Goal: Task Accomplishment & Management: Use online tool/utility

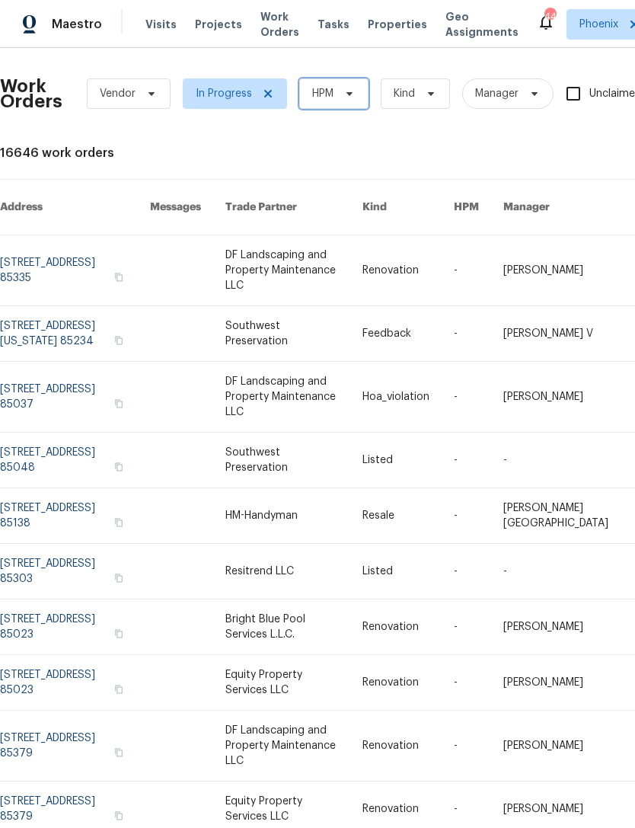
click at [353, 101] on span "HPM" at bounding box center [333, 93] width 69 height 30
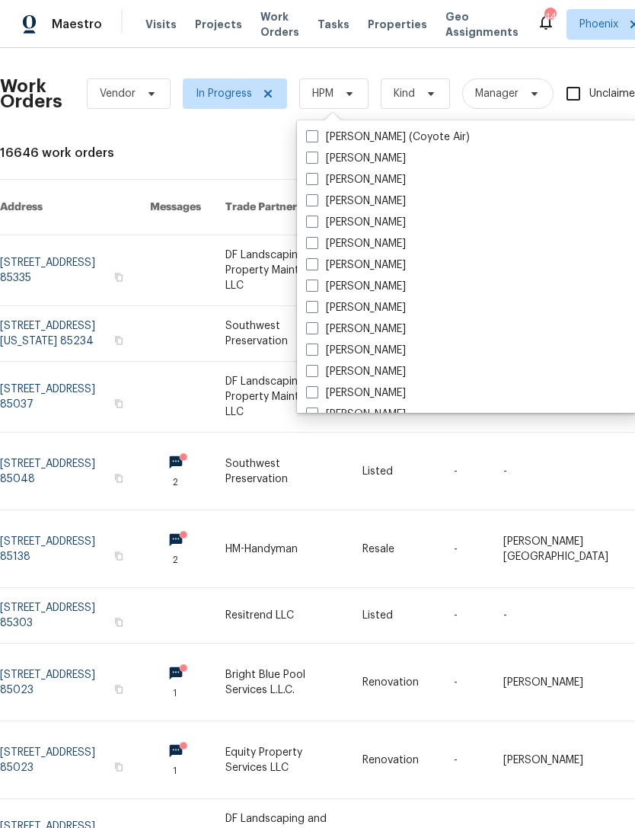
click at [382, 351] on label "[PERSON_NAME]" at bounding box center [356, 350] width 100 height 15
click at [316, 351] on input "[PERSON_NAME]" at bounding box center [311, 348] width 10 height 10
checkbox input "true"
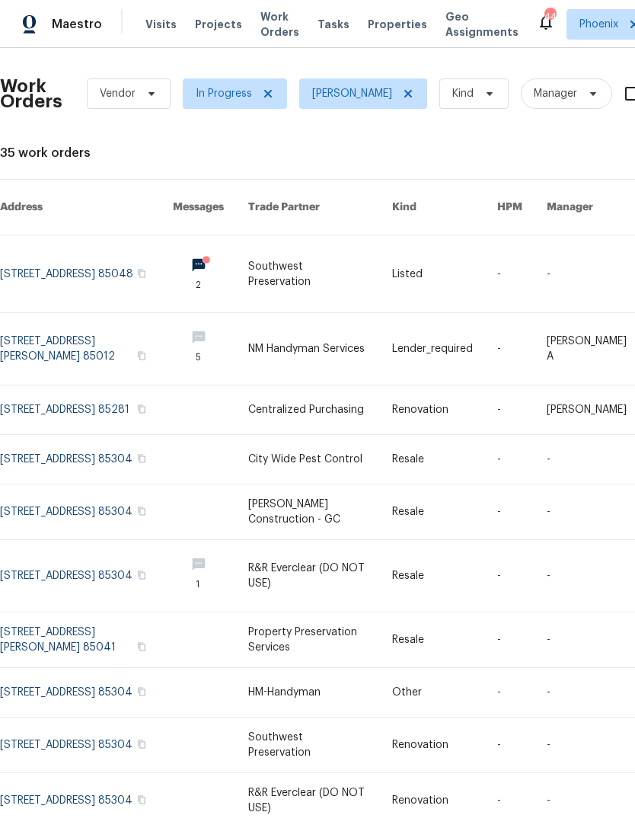
click at [205, 254] on link at bounding box center [210, 273] width 75 height 77
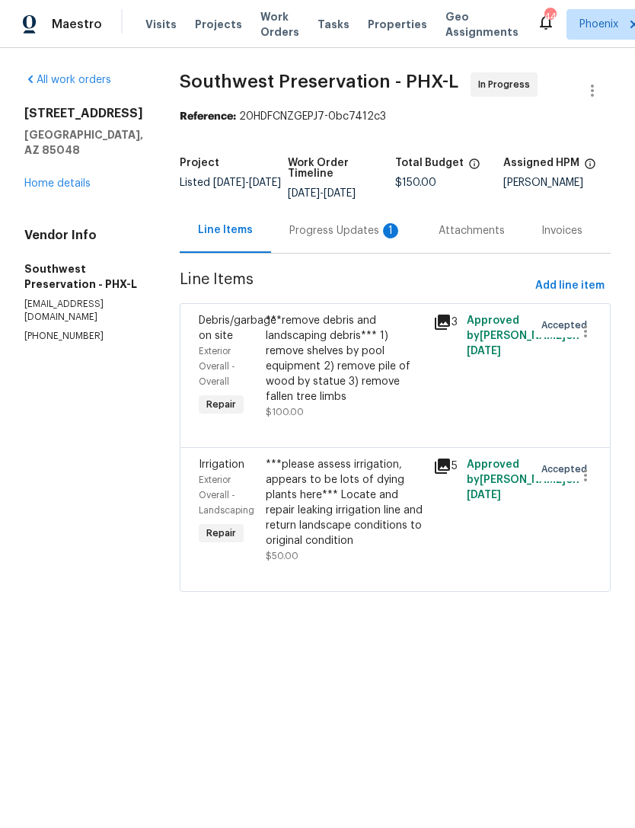
click at [339, 228] on div "Progress Updates 1" at bounding box center [345, 230] width 113 height 15
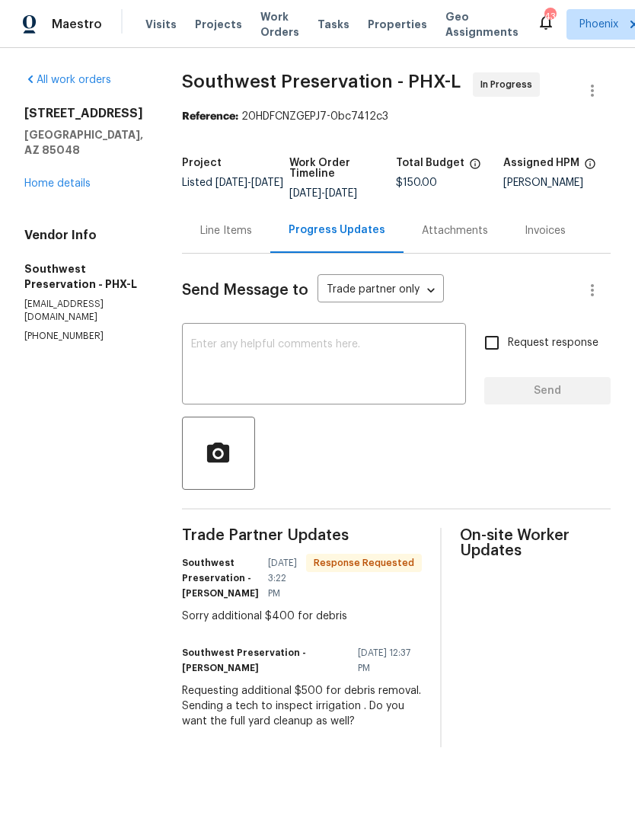
click at [247, 239] on div "Line Items" at bounding box center [226, 230] width 88 height 45
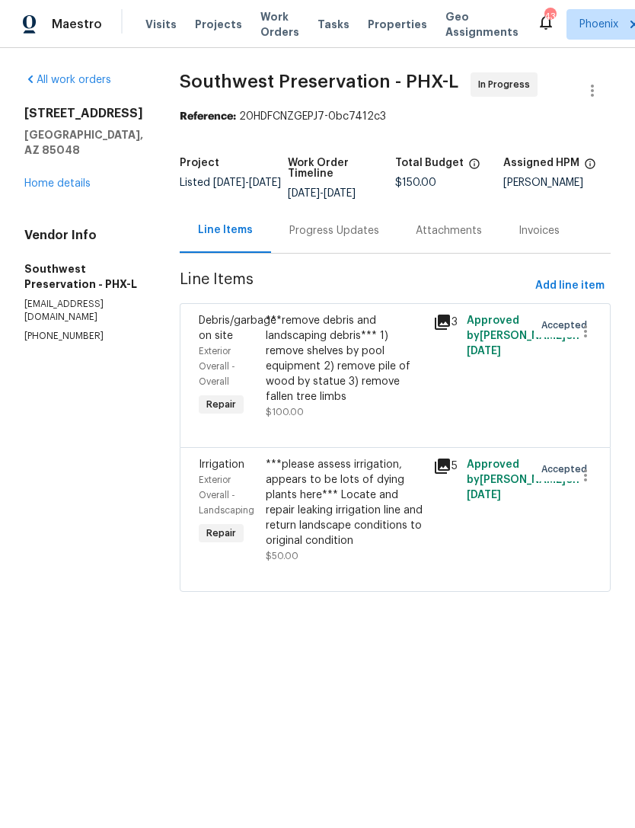
click at [331, 222] on div "Progress Updates" at bounding box center [334, 230] width 126 height 45
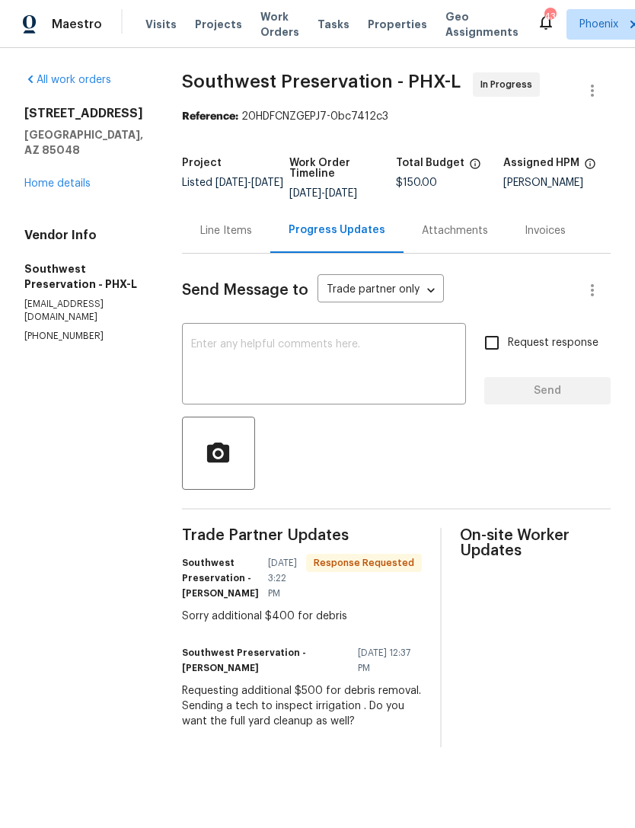
click at [365, 390] on textarea at bounding box center [324, 365] width 266 height 53
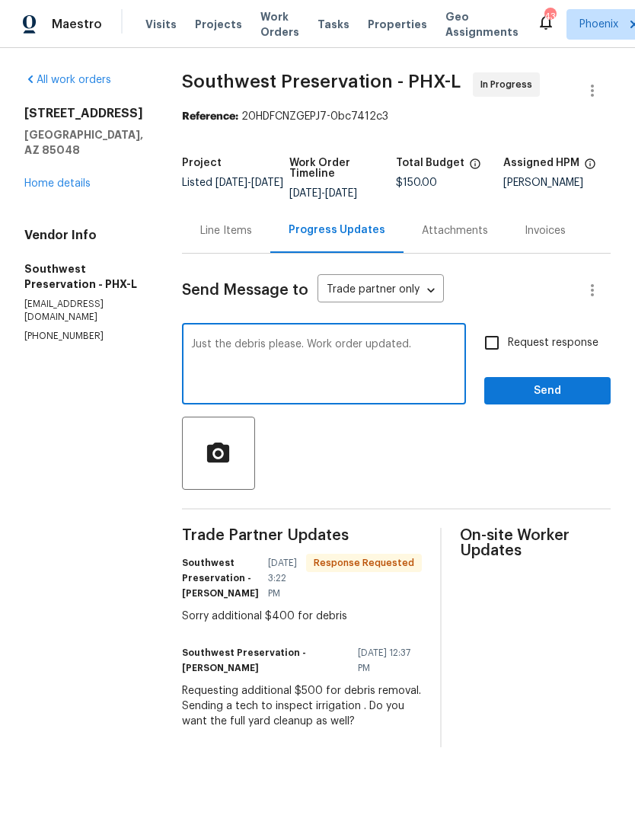
type textarea "Just the debris please. Work order updated."
click at [494, 344] on input "Request response" at bounding box center [492, 343] width 32 height 32
checkbox input "true"
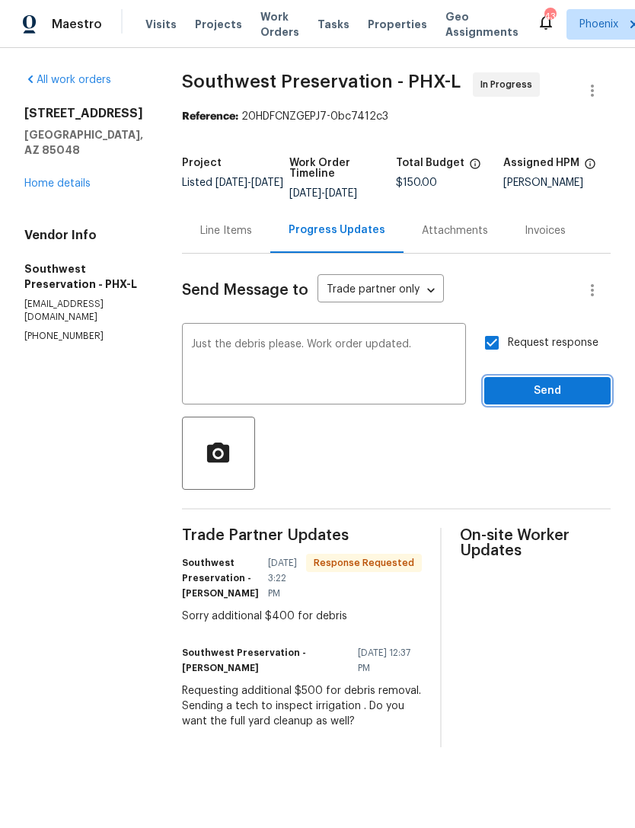
click at [553, 394] on span "Send" at bounding box center [548, 391] width 102 height 19
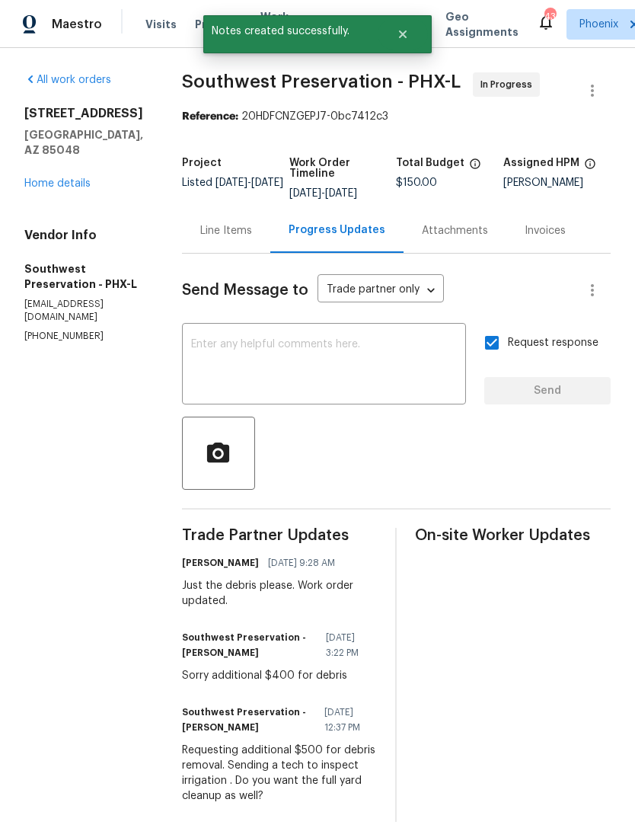
click at [240, 232] on div "Line Items" at bounding box center [226, 230] width 52 height 15
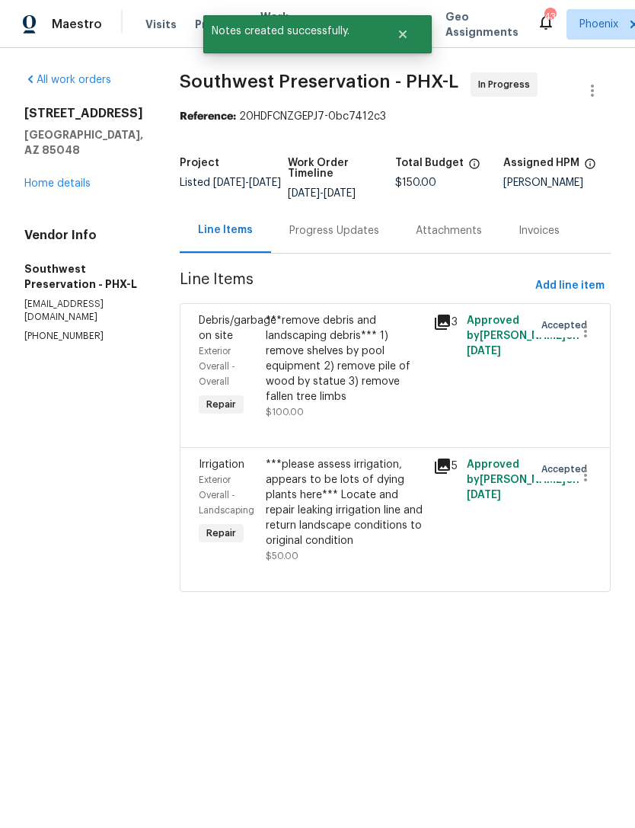
click at [345, 379] on div "***remove debris and landscaping debris*** 1) remove shelves by pool equipment …" at bounding box center [345, 358] width 158 height 91
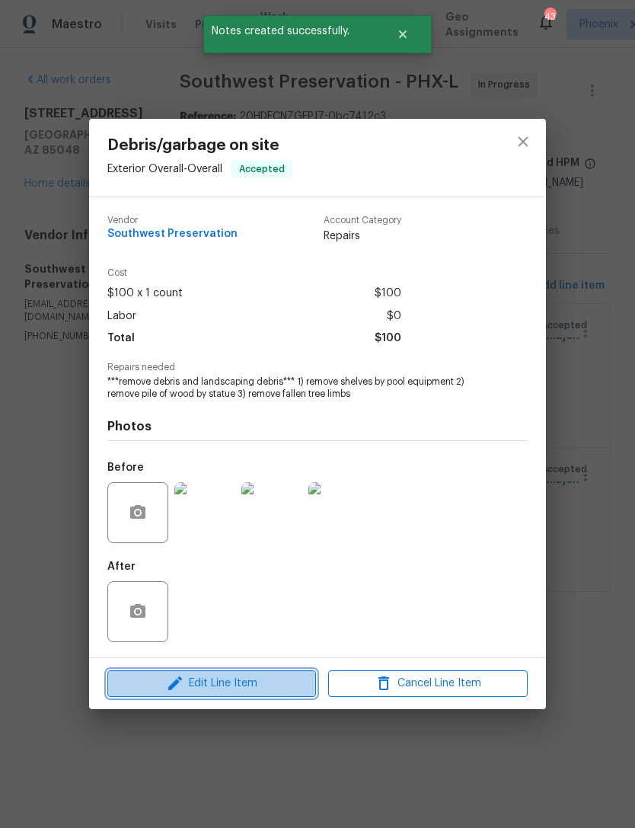
click at [270, 690] on span "Edit Line Item" at bounding box center [212, 683] width 200 height 19
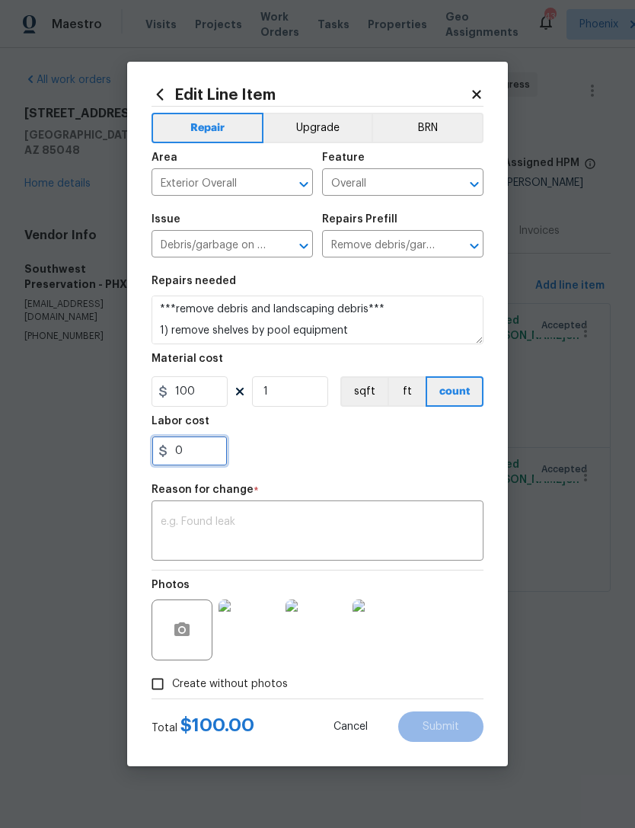
click at [221, 453] on input "0" at bounding box center [190, 451] width 76 height 30
type input "400"
click at [383, 537] on textarea at bounding box center [318, 532] width 314 height 32
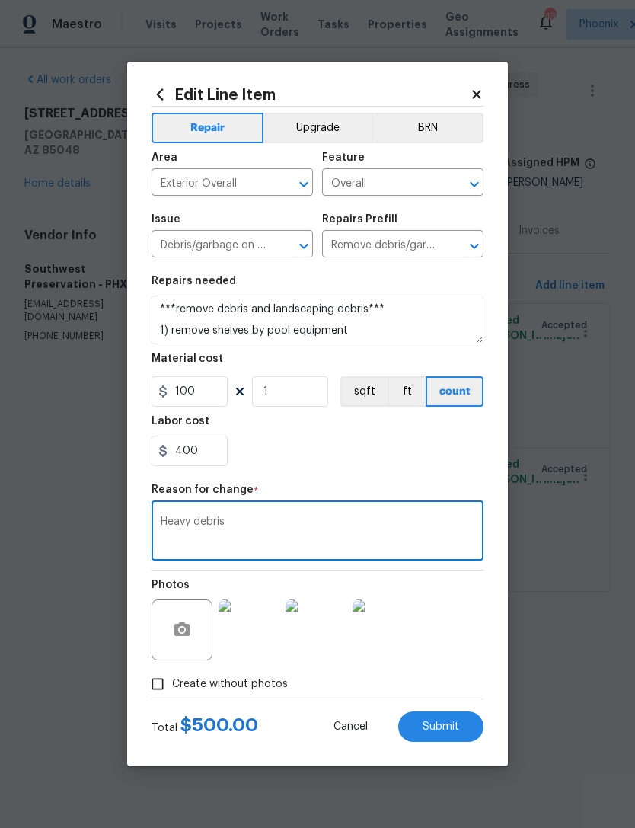
type textarea "Heavy debris"
click at [415, 471] on section "Repairs needed ***remove debris and landscaping debris*** 1) remove shelves by …" at bounding box center [318, 371] width 332 height 209
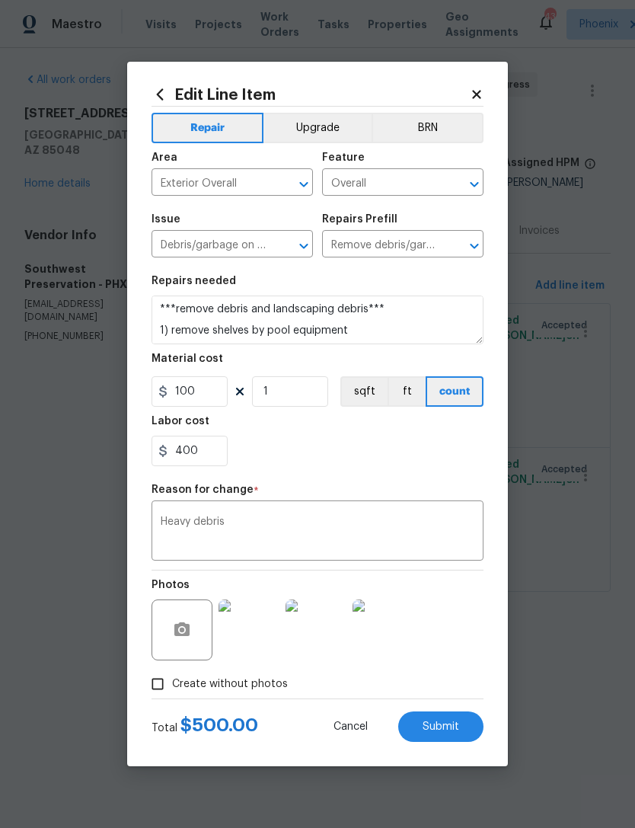
click at [449, 730] on span "Submit" at bounding box center [441, 726] width 37 height 11
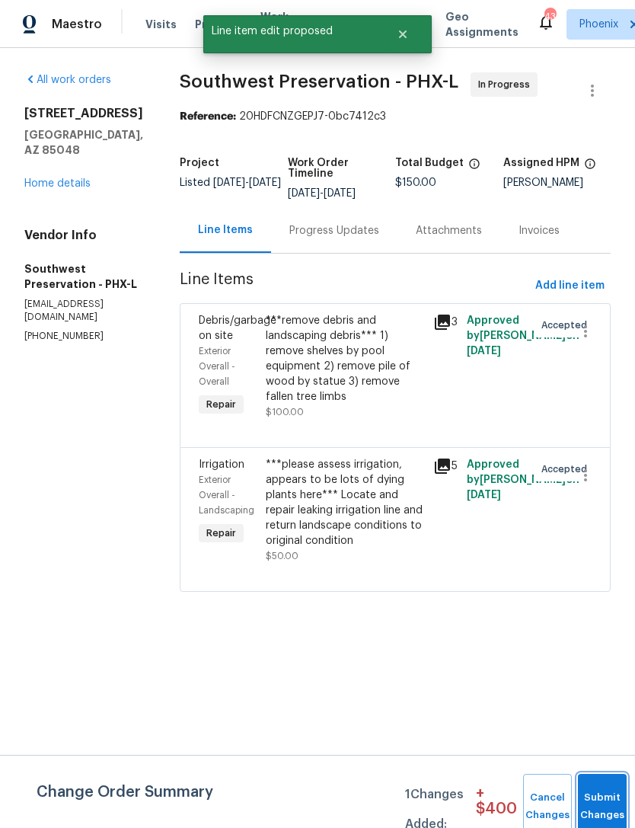
click at [599, 798] on button "Submit Changes" at bounding box center [602, 806] width 49 height 65
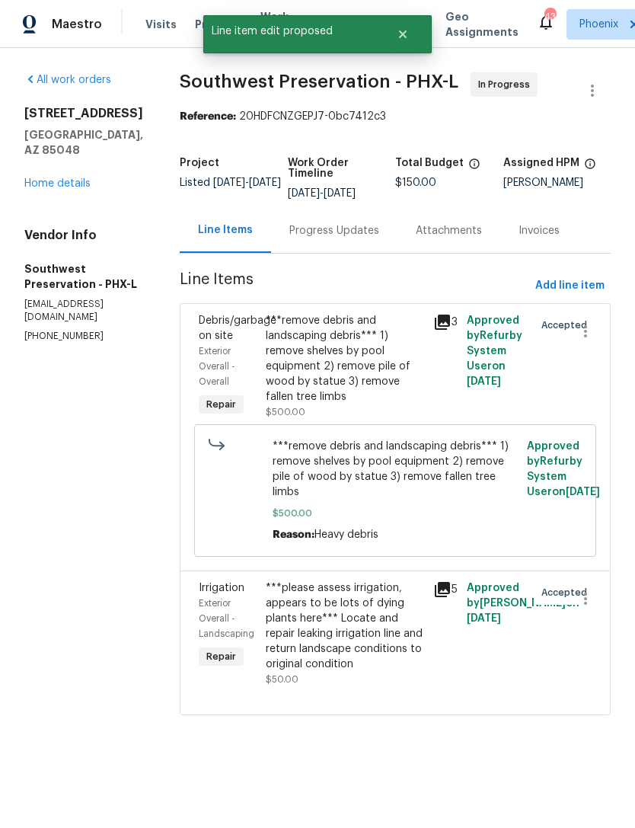
click at [45, 178] on link "Home details" at bounding box center [57, 183] width 66 height 11
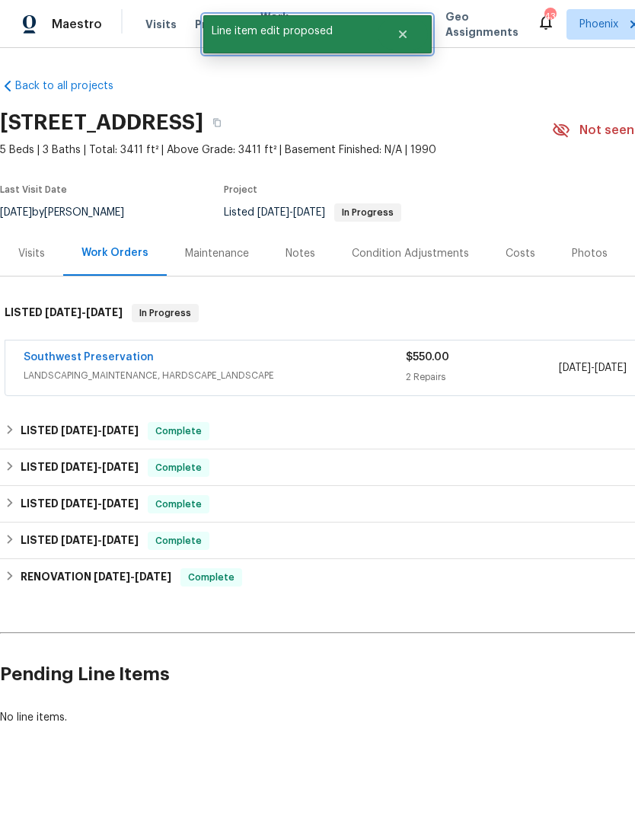
click at [405, 36] on icon "Close" at bounding box center [403, 34] width 8 height 8
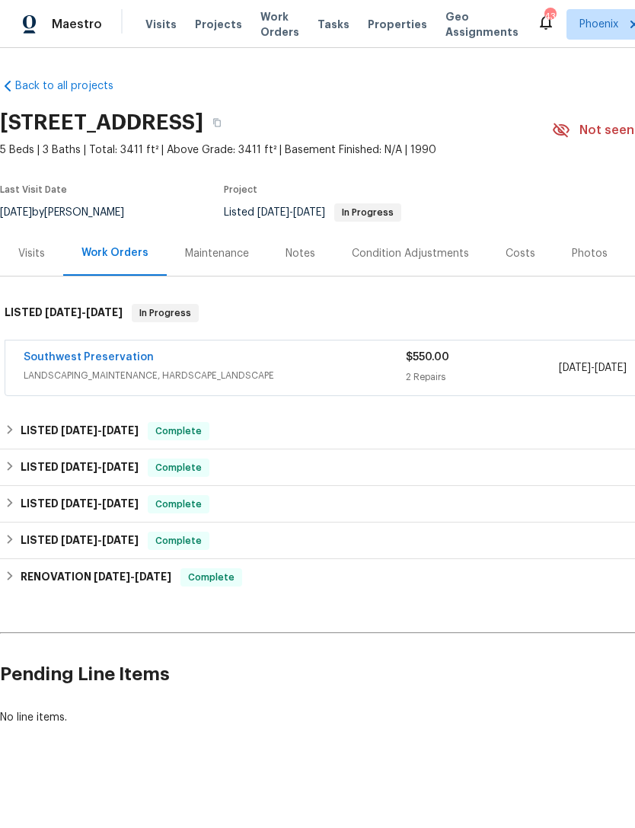
click at [268, 34] on span "Work Orders" at bounding box center [279, 24] width 39 height 30
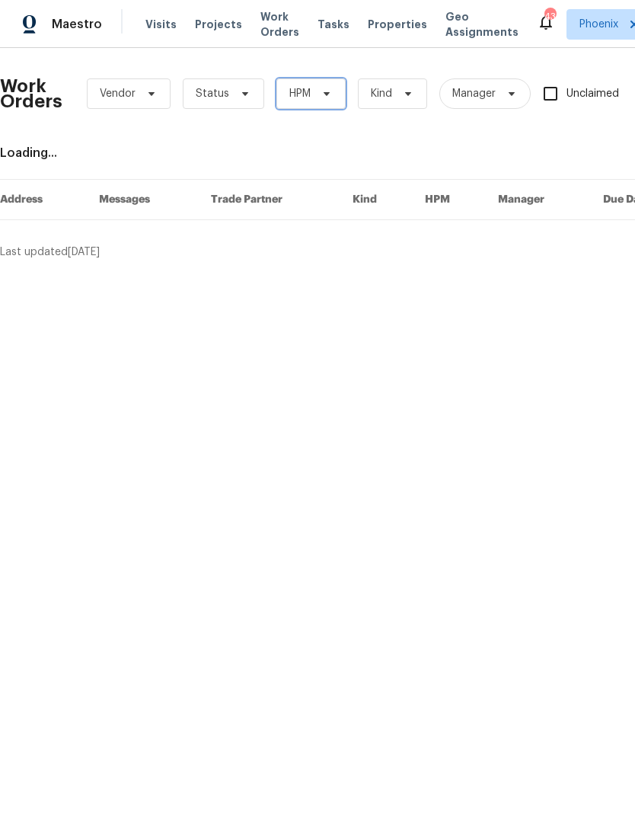
click at [325, 104] on span "HPM" at bounding box center [310, 93] width 69 height 30
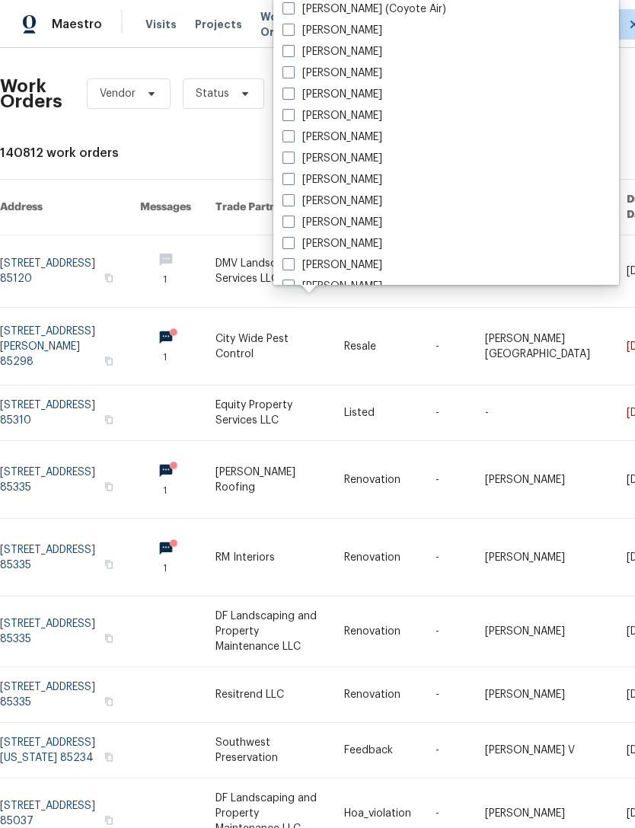
click at [351, 227] on label "[PERSON_NAME]" at bounding box center [333, 222] width 100 height 15
click at [292, 225] on input "[PERSON_NAME]" at bounding box center [288, 220] width 10 height 10
checkbox input "true"
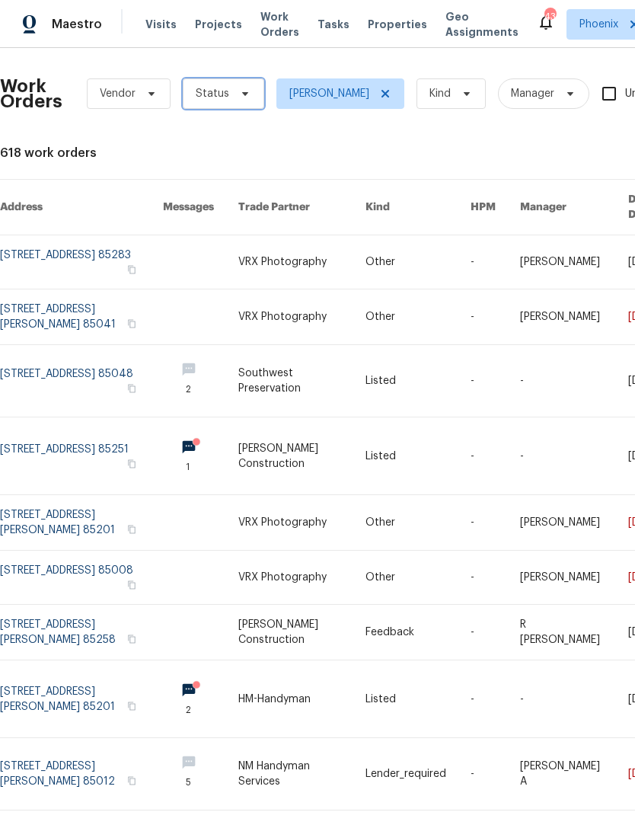
click at [239, 94] on icon at bounding box center [245, 94] width 12 height 12
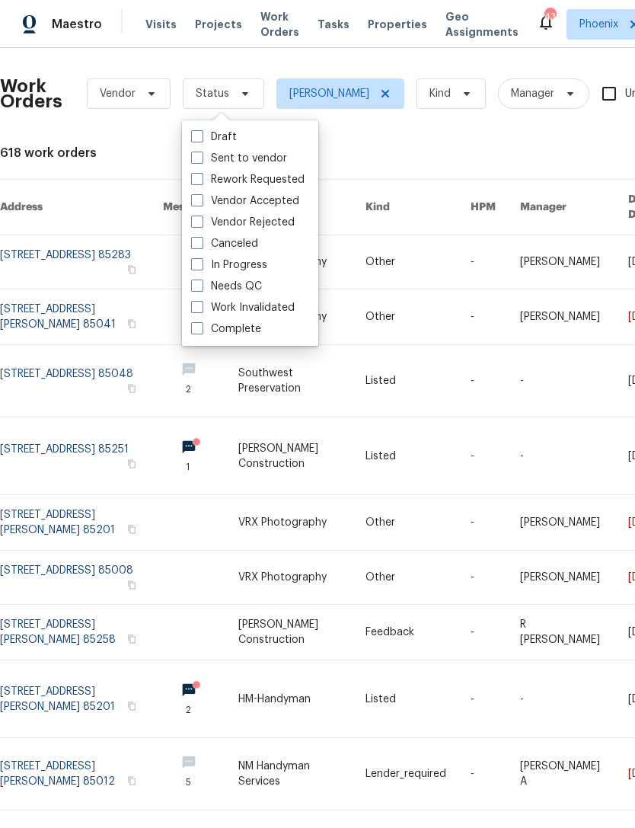
click at [248, 292] on label "Needs QC" at bounding box center [226, 286] width 71 height 15
click at [201, 289] on input "Needs QC" at bounding box center [196, 284] width 10 height 10
checkbox input "true"
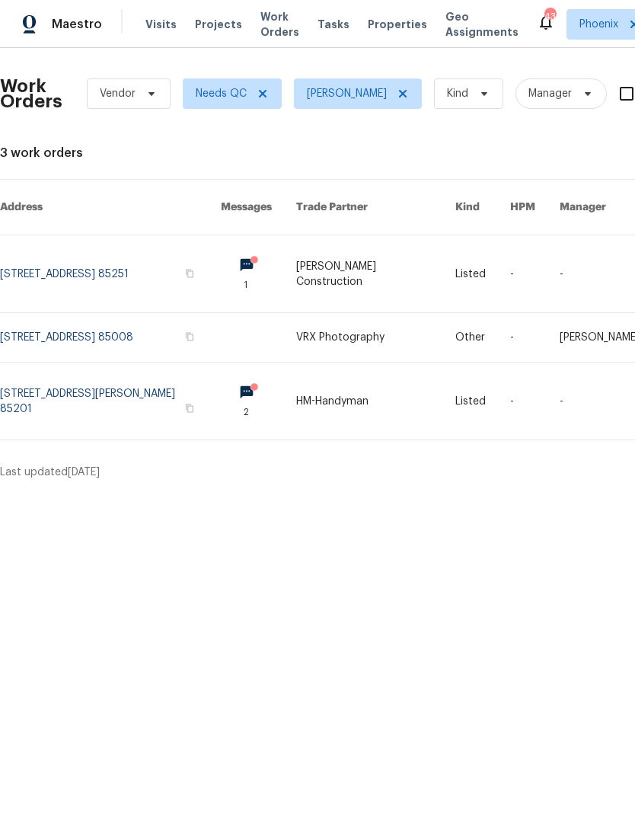
click at [88, 259] on link at bounding box center [110, 273] width 221 height 77
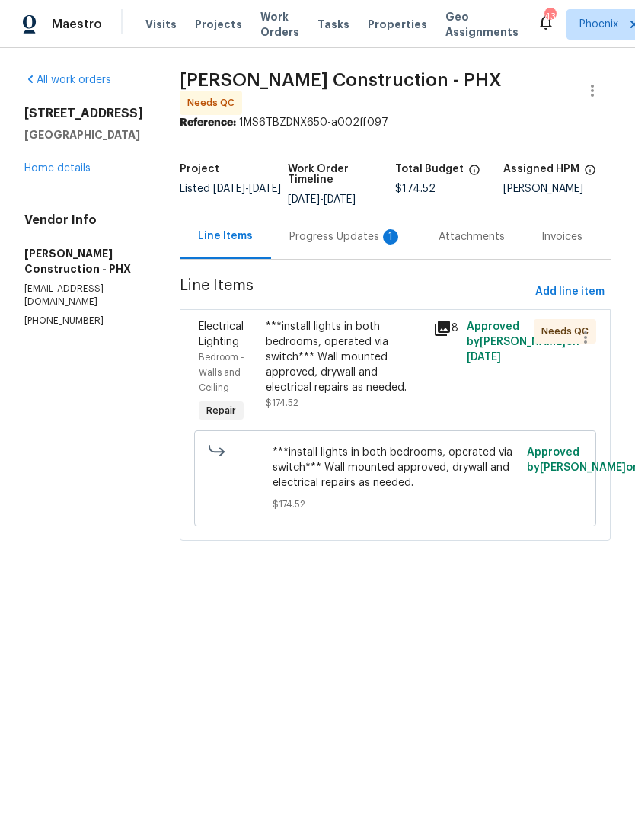
click at [348, 238] on div "Progress Updates 1" at bounding box center [345, 236] width 113 height 15
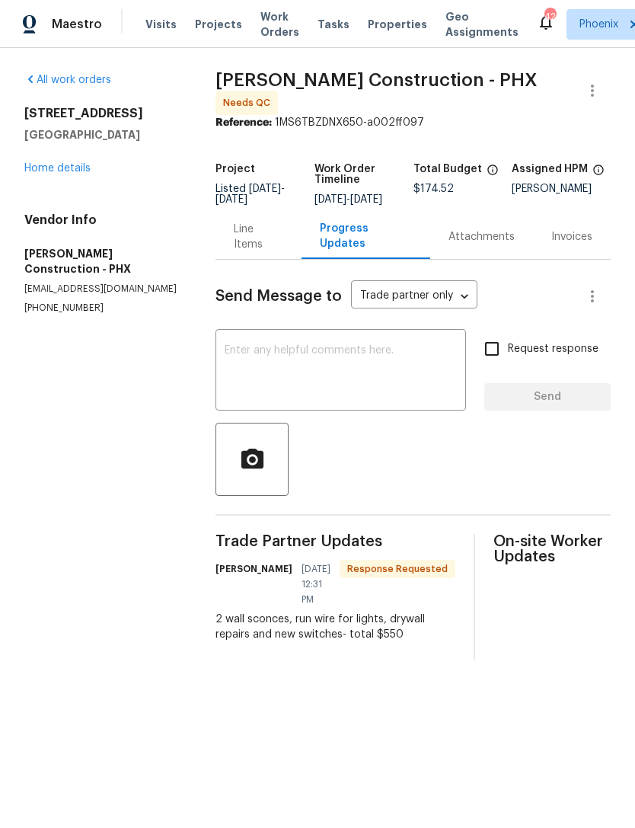
click at [268, 244] on div "Line Items" at bounding box center [259, 237] width 50 height 30
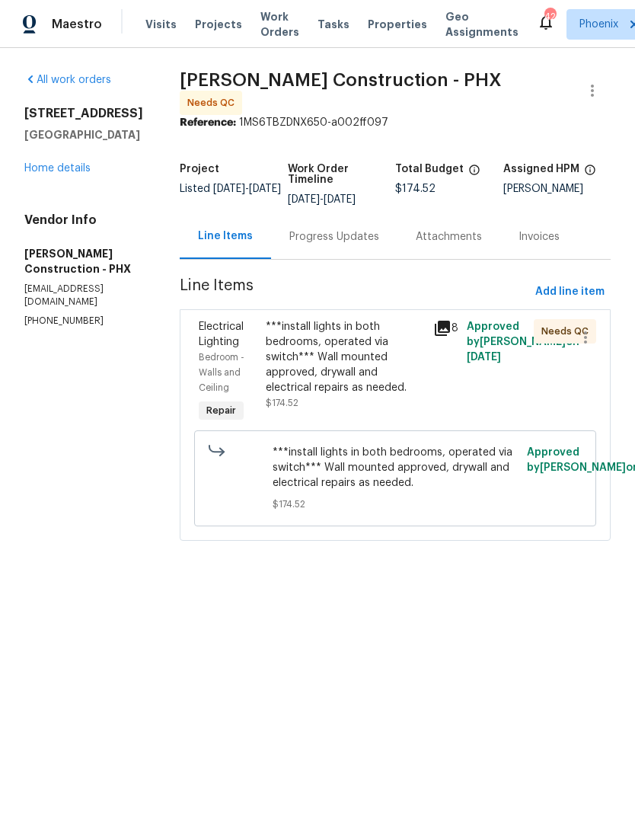
click at [331, 352] on div "***install lights in both bedrooms, operated via switch*** Wall mounted approve…" at bounding box center [345, 357] width 158 height 76
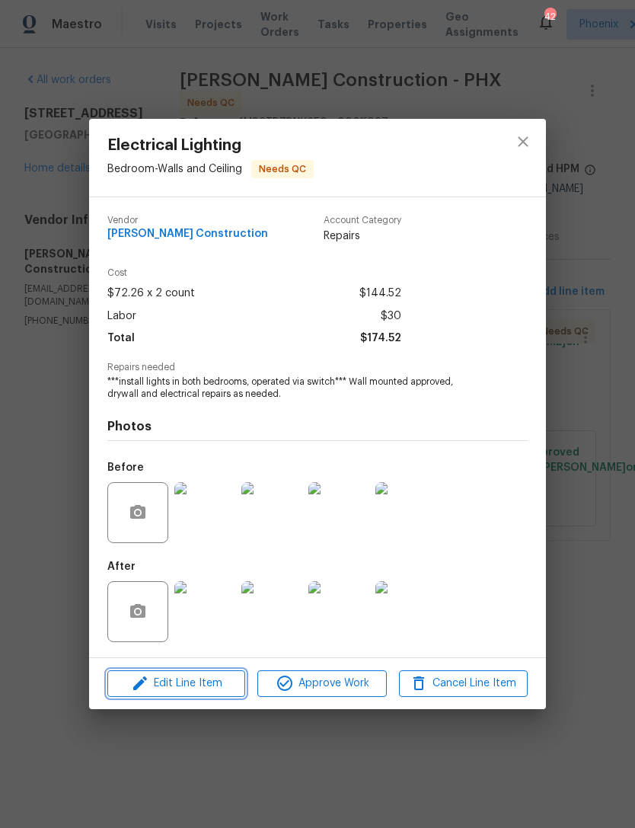
click at [210, 686] on span "Edit Line Item" at bounding box center [176, 683] width 129 height 19
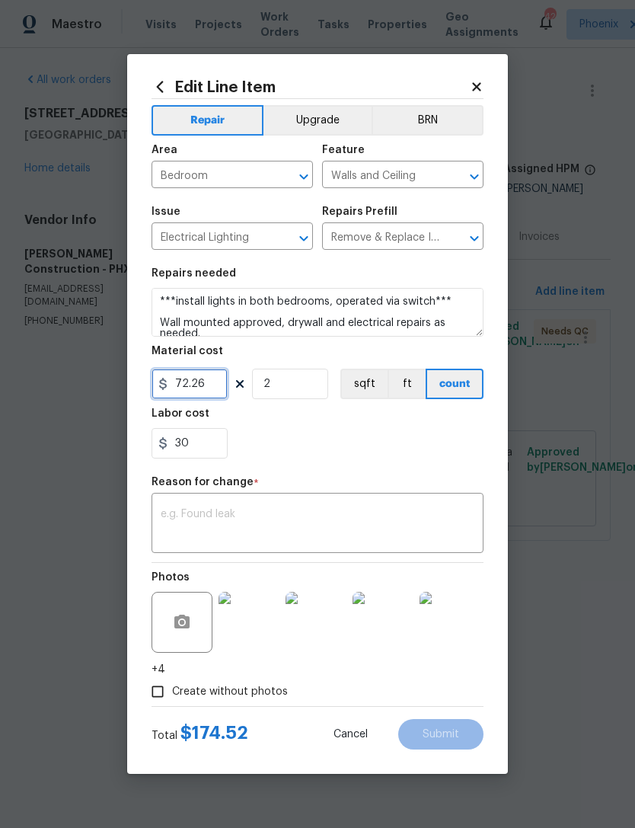
click at [215, 382] on input "72.26" at bounding box center [190, 384] width 76 height 30
type input "75"
click at [219, 444] on input "30" at bounding box center [190, 443] width 76 height 30
type input "3"
click at [435, 447] on div at bounding box center [318, 443] width 332 height 30
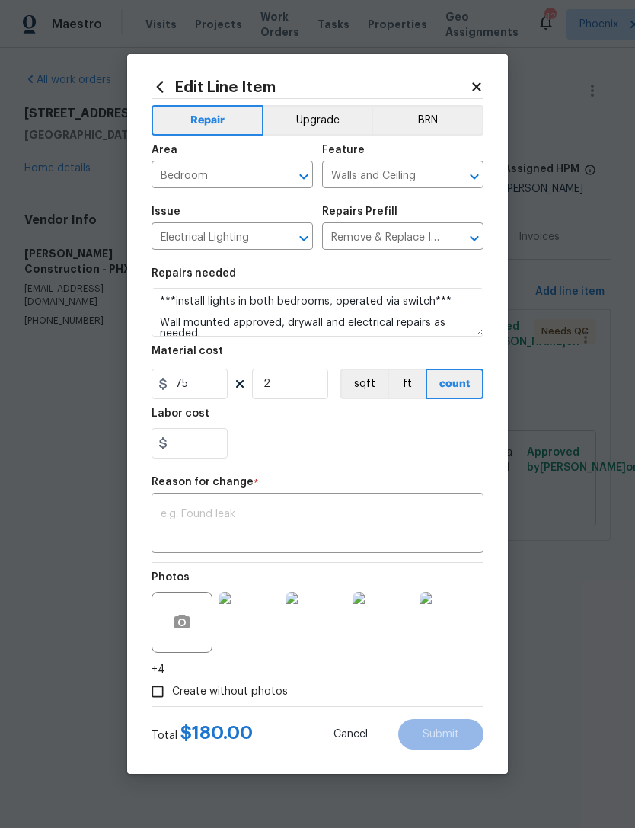
type input "0"
click at [221, 448] on input "0" at bounding box center [190, 443] width 76 height 30
type input "400"
click at [366, 516] on textarea at bounding box center [318, 525] width 314 height 32
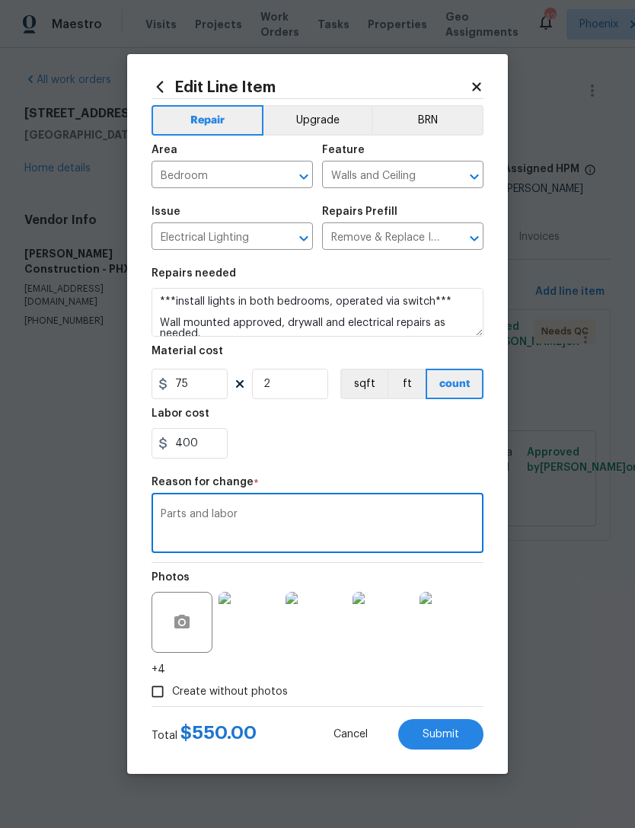
type textarea "Parts and labor"
click at [423, 462] on section "Repairs needed ***install lights in both bedrooms, operated via switch*** Wall …" at bounding box center [318, 363] width 332 height 209
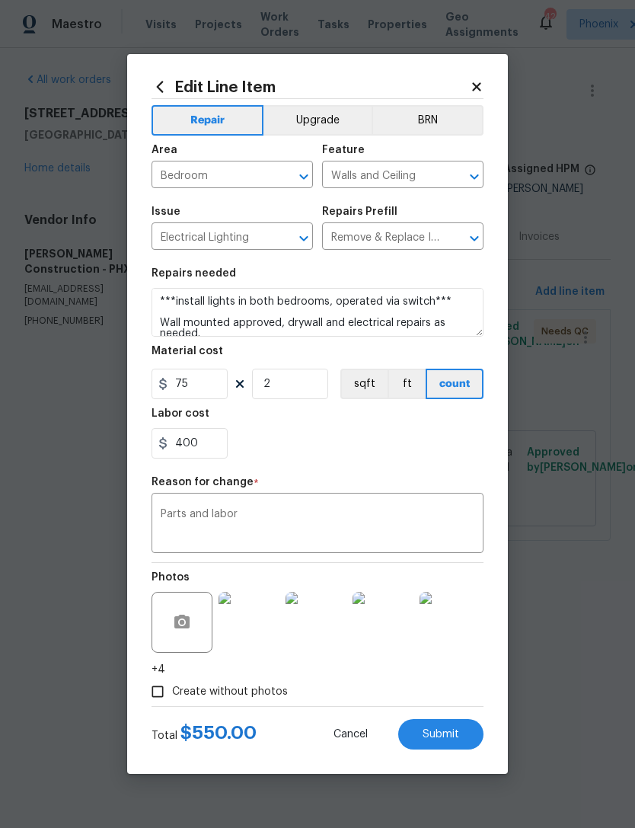
click at [463, 731] on button "Submit" at bounding box center [440, 734] width 85 height 30
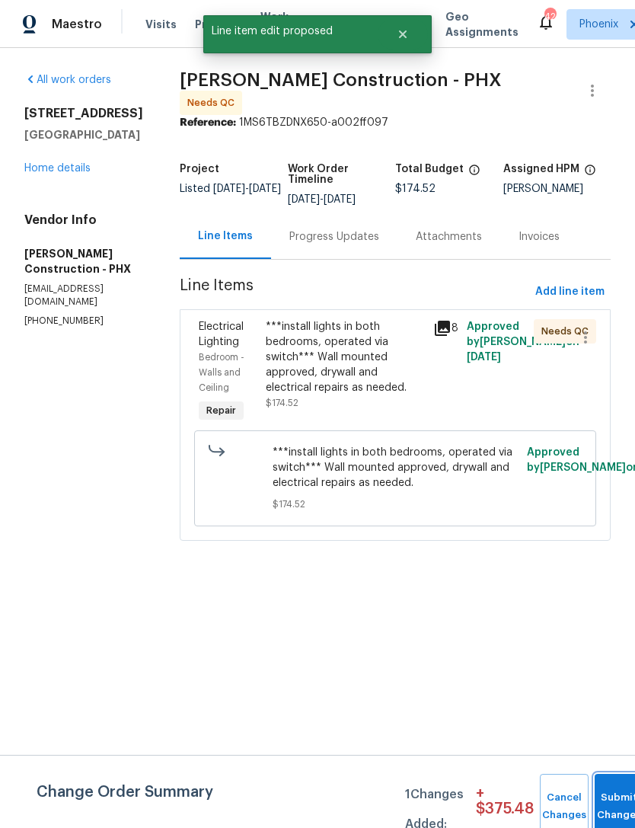
click at [613, 794] on button "Submit Changes" at bounding box center [619, 806] width 49 height 65
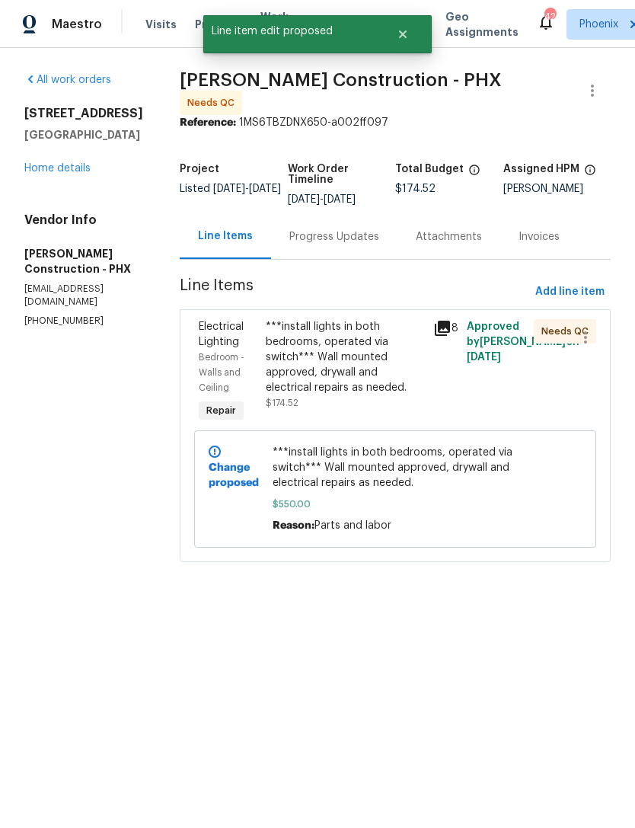
click at [325, 234] on div "Progress Updates" at bounding box center [334, 236] width 90 height 15
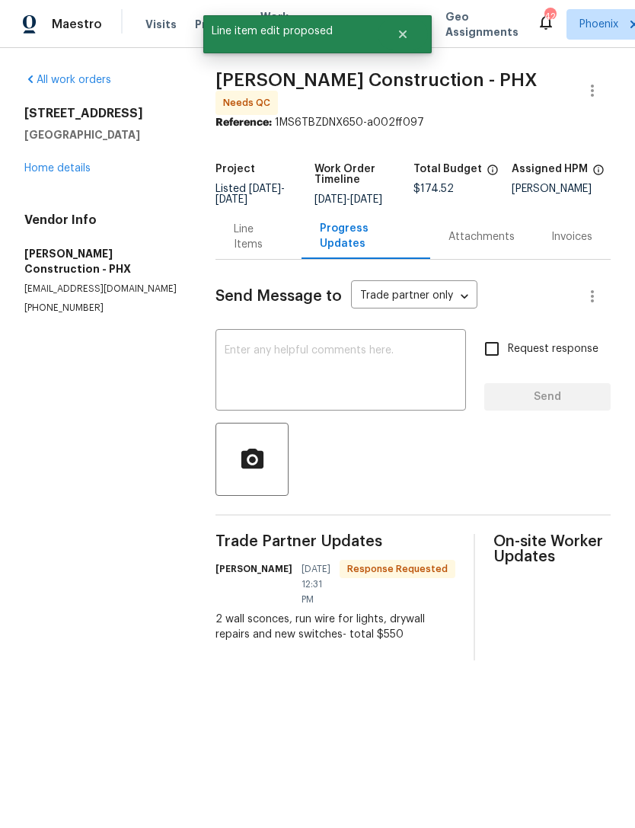
click at [360, 375] on textarea at bounding box center [341, 371] width 232 height 53
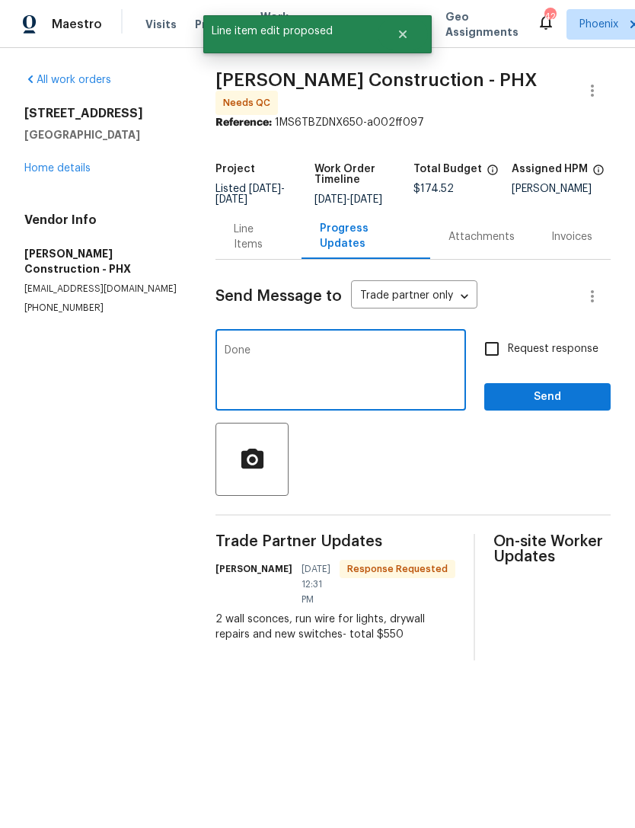
type textarea "Done"
click at [574, 404] on span "Send" at bounding box center [548, 397] width 102 height 19
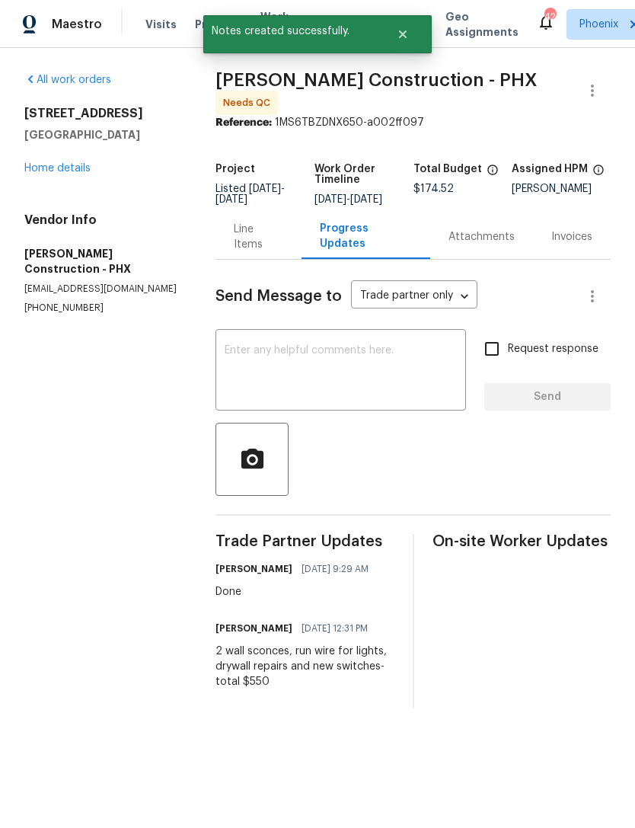
click at [42, 172] on link "Home details" at bounding box center [57, 168] width 66 height 11
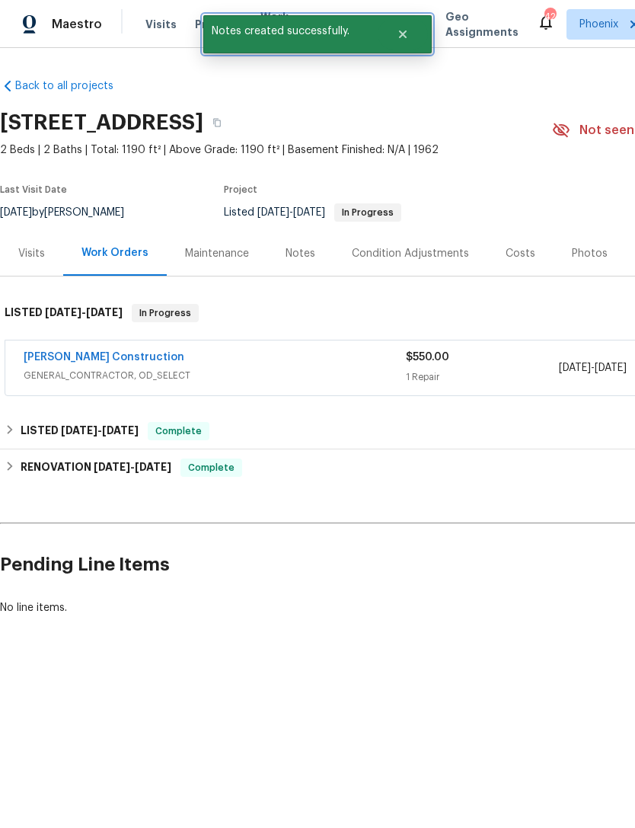
click at [404, 33] on icon "Close" at bounding box center [403, 34] width 8 height 8
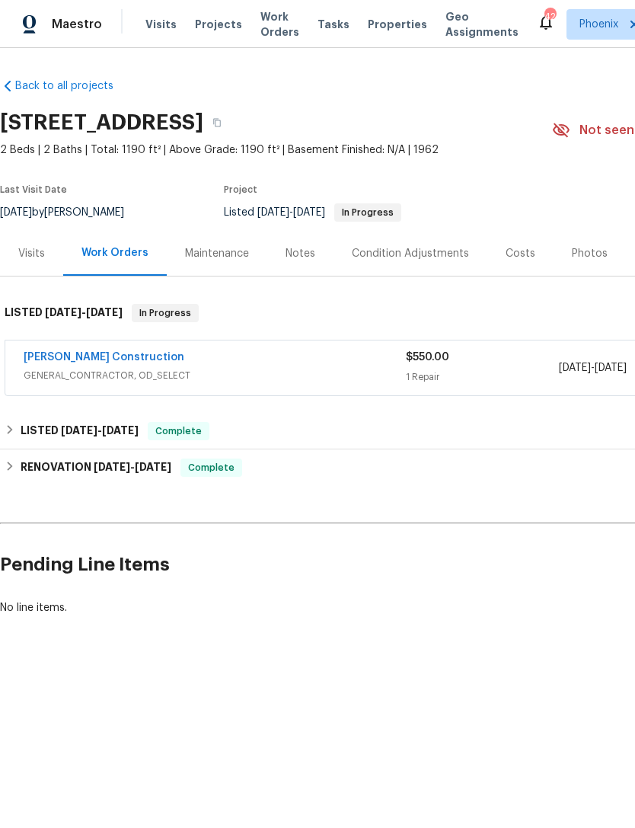
click at [269, 34] on span "Work Orders" at bounding box center [279, 24] width 39 height 30
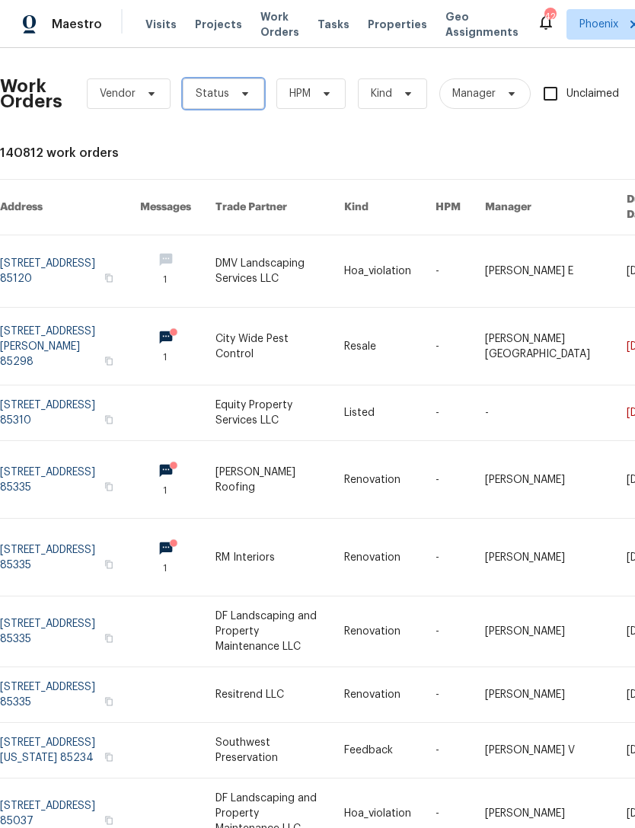
click at [239, 107] on span "Status" at bounding box center [223, 93] width 81 height 30
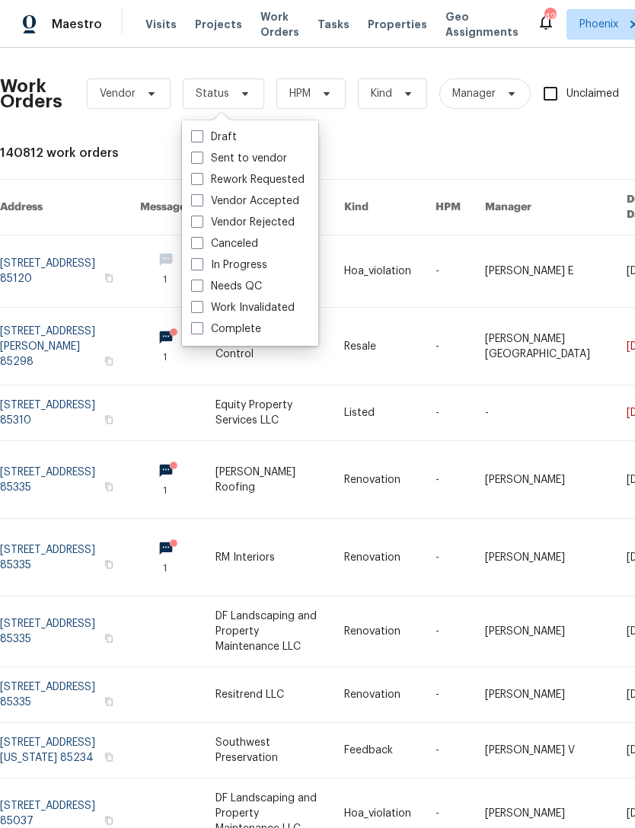
click at [257, 291] on label "Needs QC" at bounding box center [226, 286] width 71 height 15
click at [201, 289] on input "Needs QC" at bounding box center [196, 284] width 10 height 10
checkbox input "true"
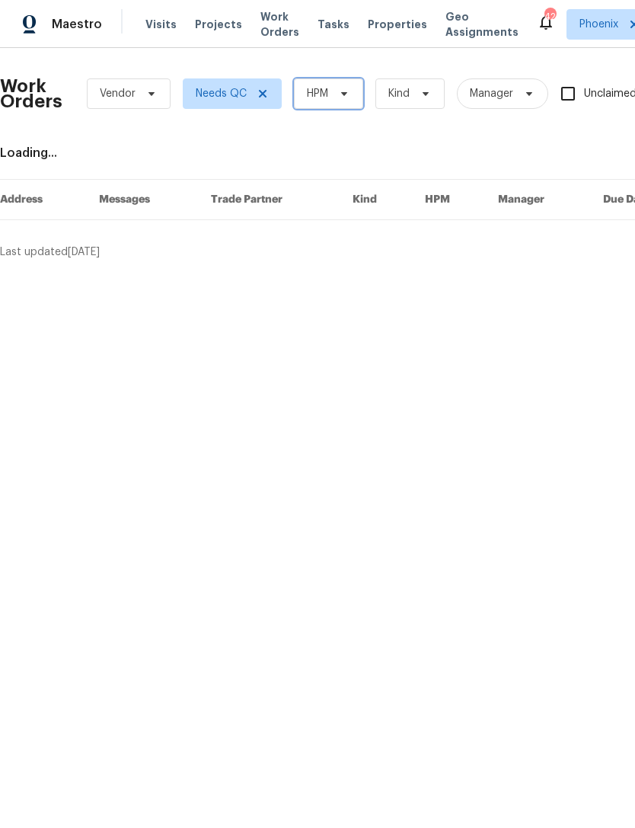
click at [347, 98] on icon at bounding box center [344, 94] width 12 height 12
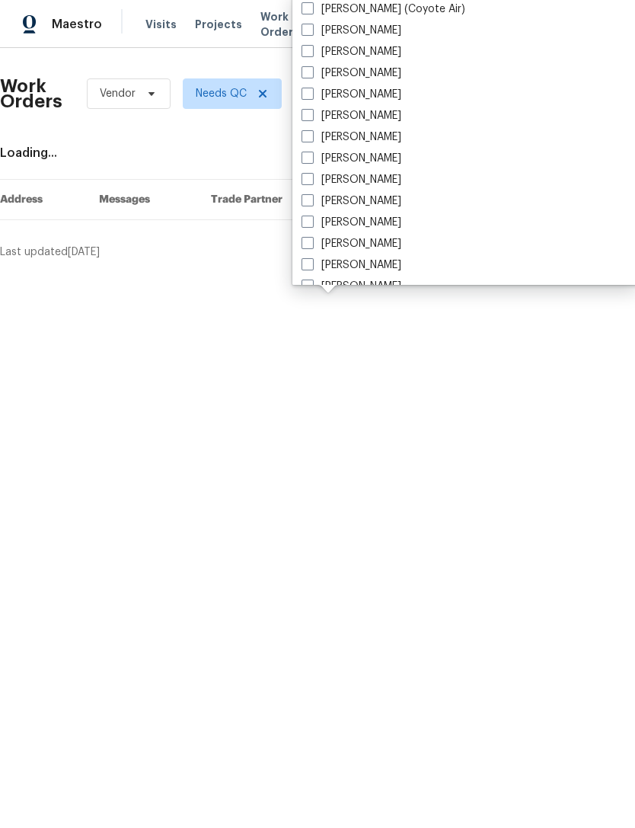
click at [377, 222] on label "[PERSON_NAME]" at bounding box center [352, 222] width 100 height 15
click at [311, 222] on input "[PERSON_NAME]" at bounding box center [307, 220] width 10 height 10
checkbox input "true"
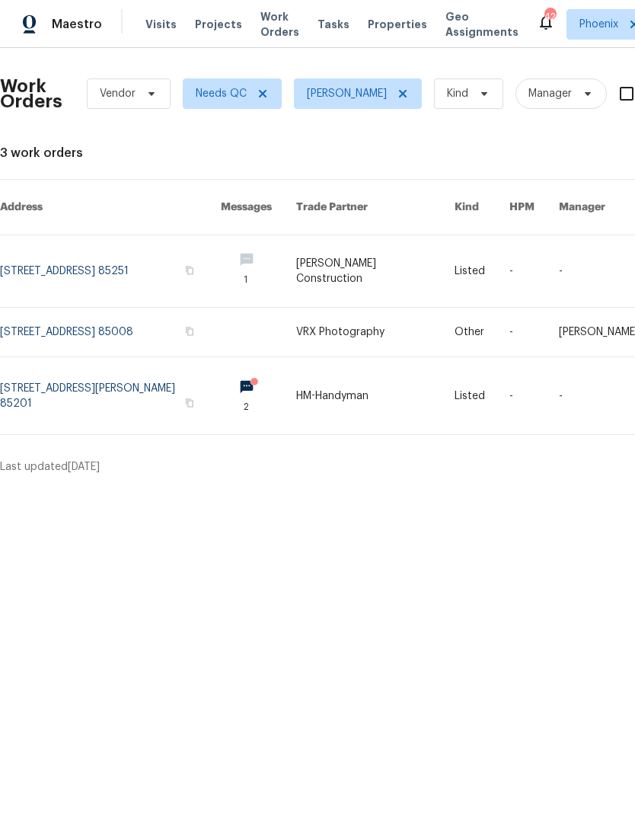
click at [257, 369] on link at bounding box center [258, 395] width 75 height 77
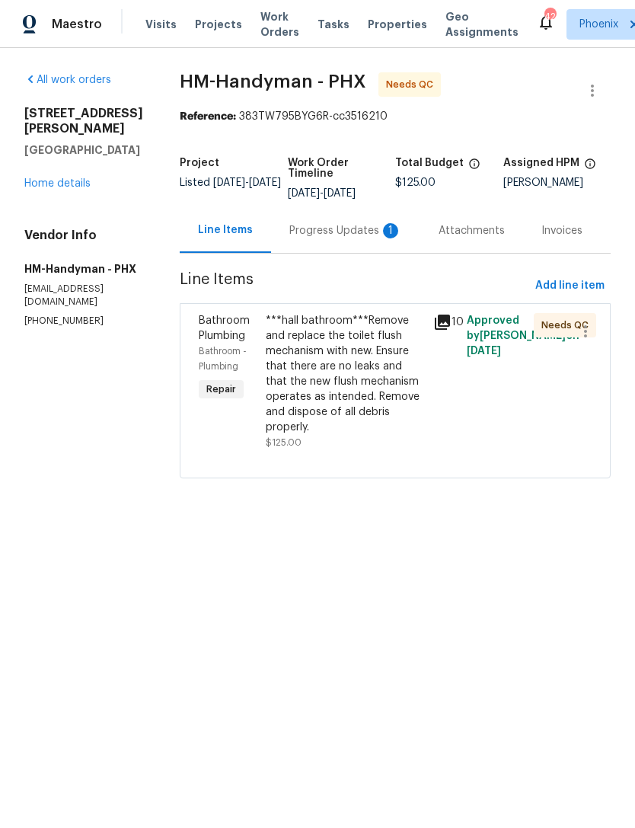
click at [363, 241] on div "Progress Updates 1" at bounding box center [345, 230] width 149 height 45
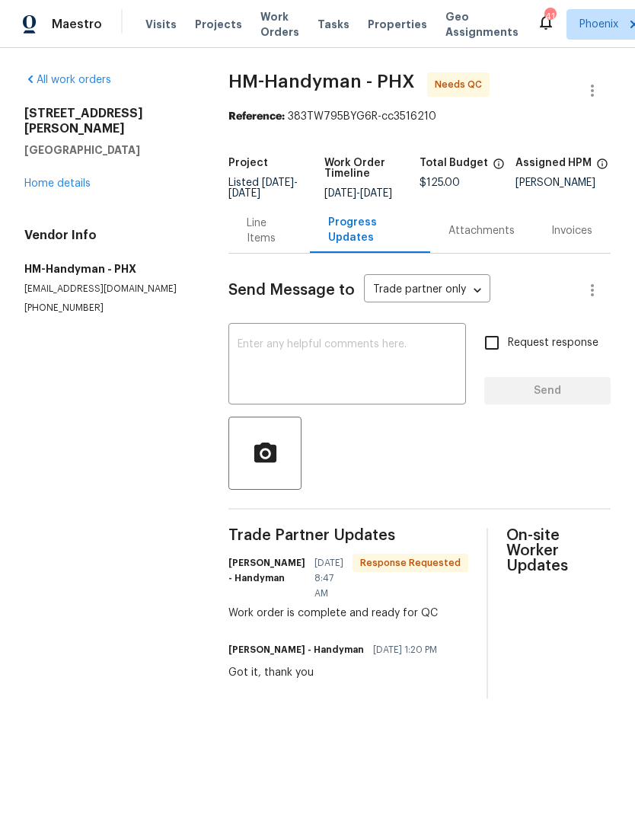
click at [260, 246] on div "Line Items" at bounding box center [269, 231] width 45 height 30
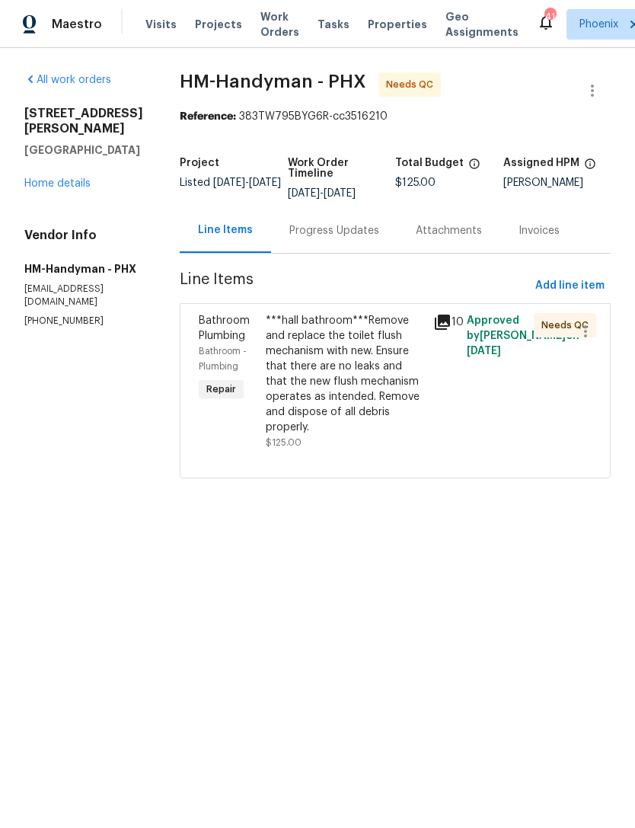
click at [353, 372] on div "***hall bathroom***Remove and replace the toilet flush mechanism with new. Ensu…" at bounding box center [345, 374] width 158 height 122
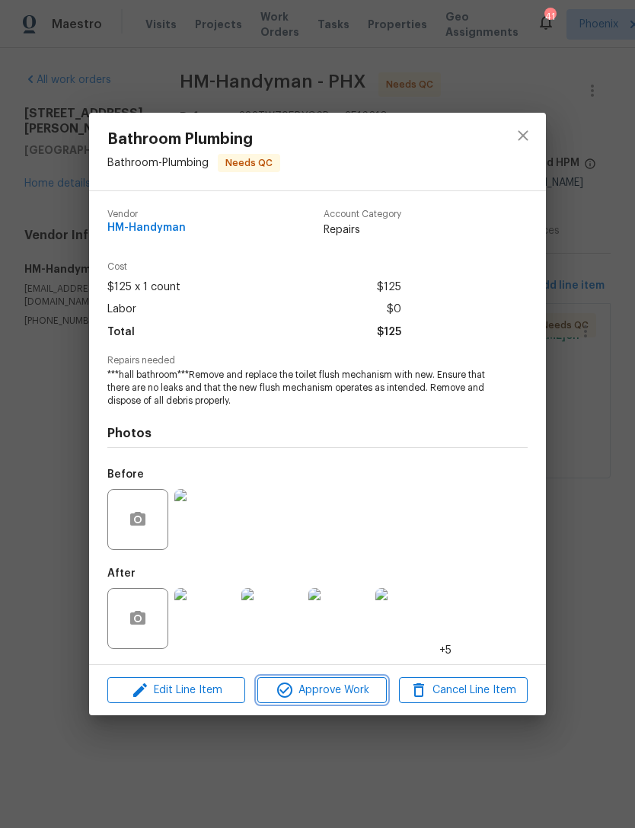
click at [344, 688] on span "Approve Work" at bounding box center [322, 690] width 120 height 19
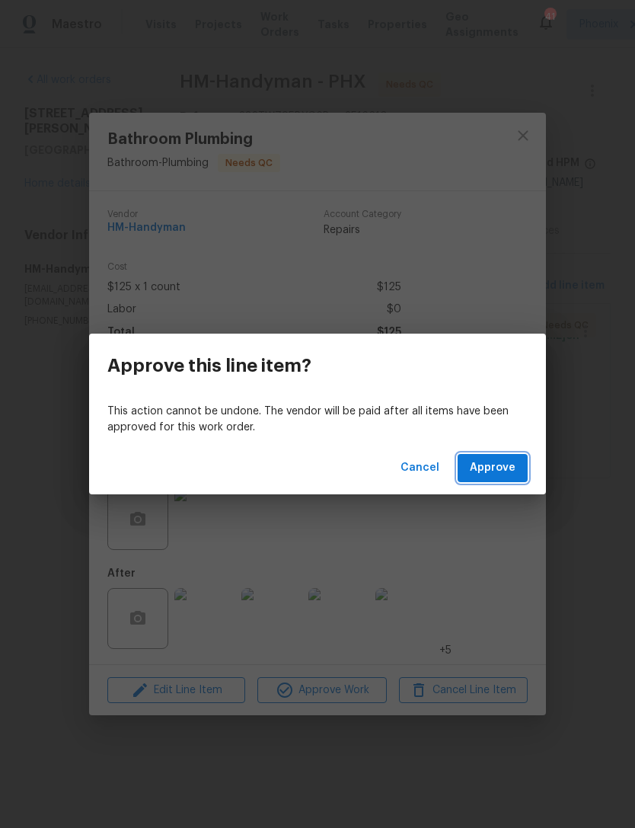
click at [498, 474] on span "Approve" at bounding box center [493, 467] width 46 height 19
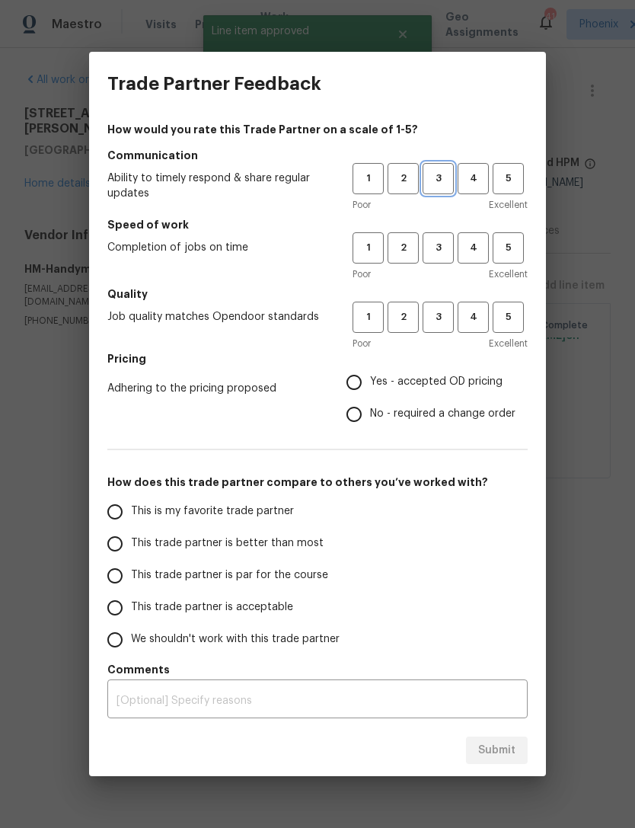
click at [446, 183] on span "3" at bounding box center [438, 179] width 28 height 18
click at [442, 242] on span "3" at bounding box center [438, 248] width 28 height 18
click at [440, 317] on span "3" at bounding box center [438, 317] width 28 height 18
click at [352, 428] on input "No - required a change order" at bounding box center [354, 414] width 32 height 32
radio input "true"
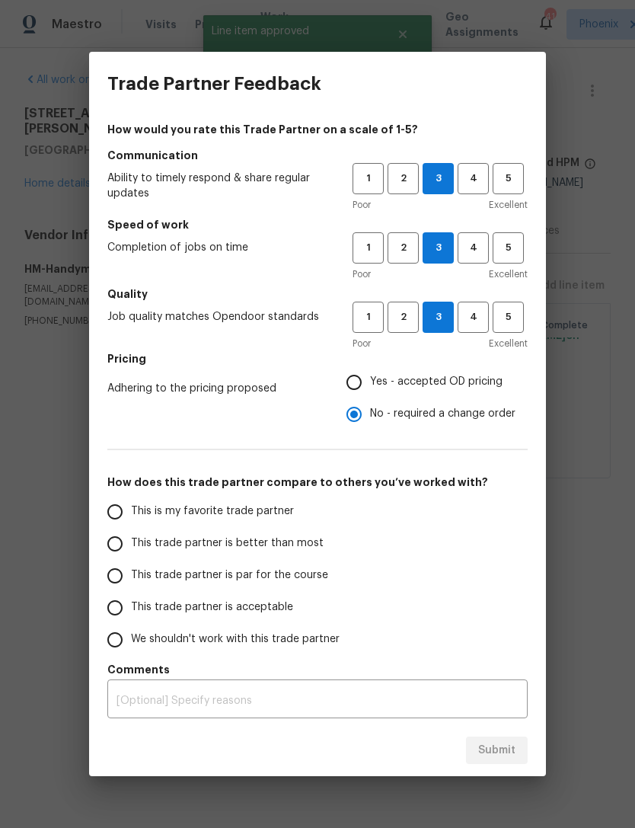
click at [356, 386] on input "Yes - accepted OD pricing" at bounding box center [354, 382] width 32 height 32
radio input "true"
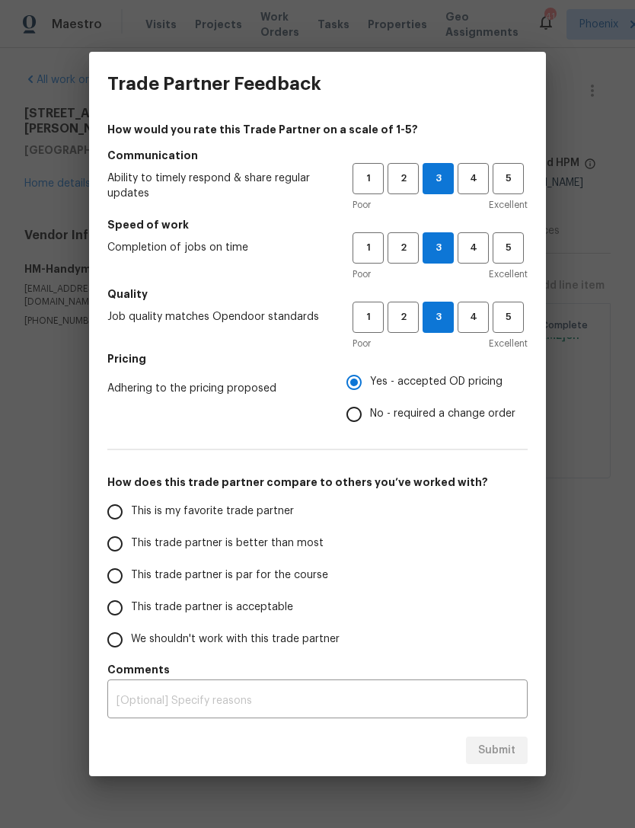
click at [110, 545] on input "This trade partner is better than most" at bounding box center [115, 544] width 32 height 32
click at [505, 746] on span "Submit" at bounding box center [496, 750] width 37 height 19
radio input "true"
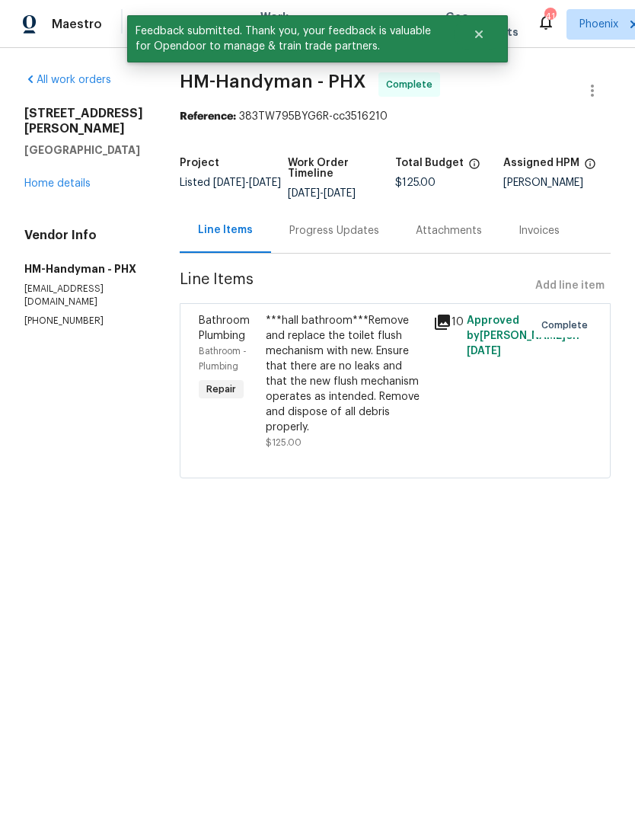
click at [37, 178] on link "Home details" at bounding box center [57, 183] width 66 height 11
